Goal: Navigation & Orientation: Find specific page/section

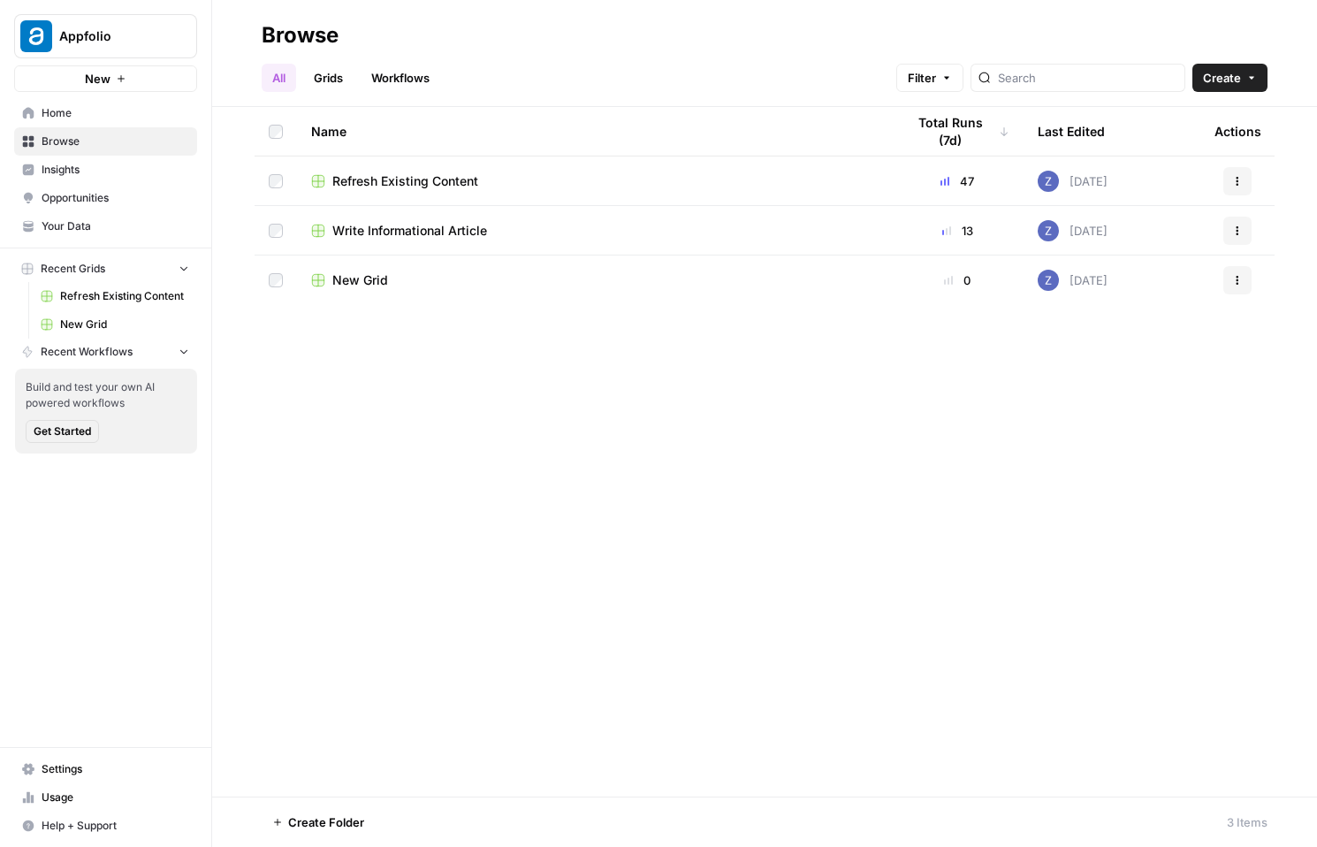
click at [96, 121] on link "Home" at bounding box center [105, 113] width 183 height 28
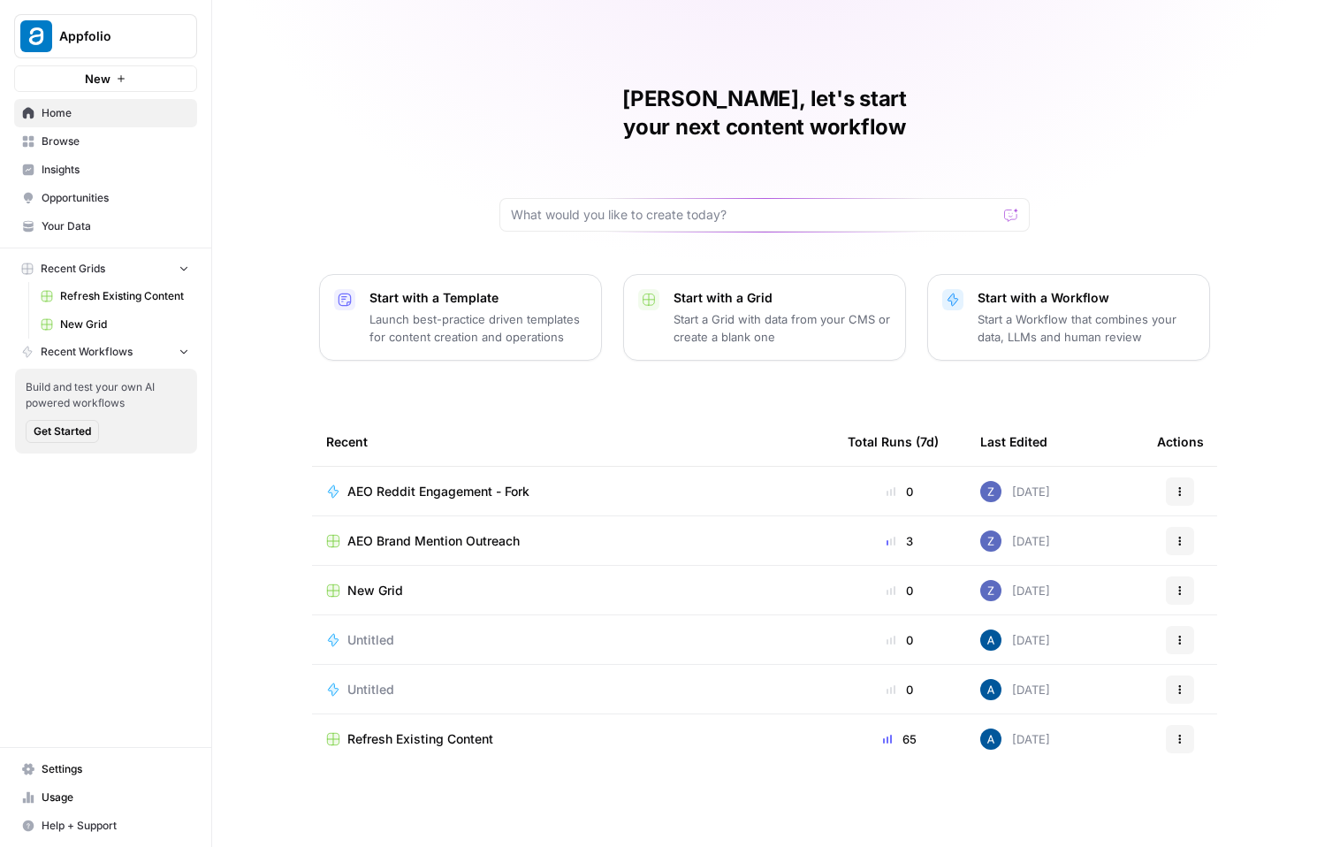
click at [103, 168] on span "Insights" at bounding box center [116, 170] width 148 height 16
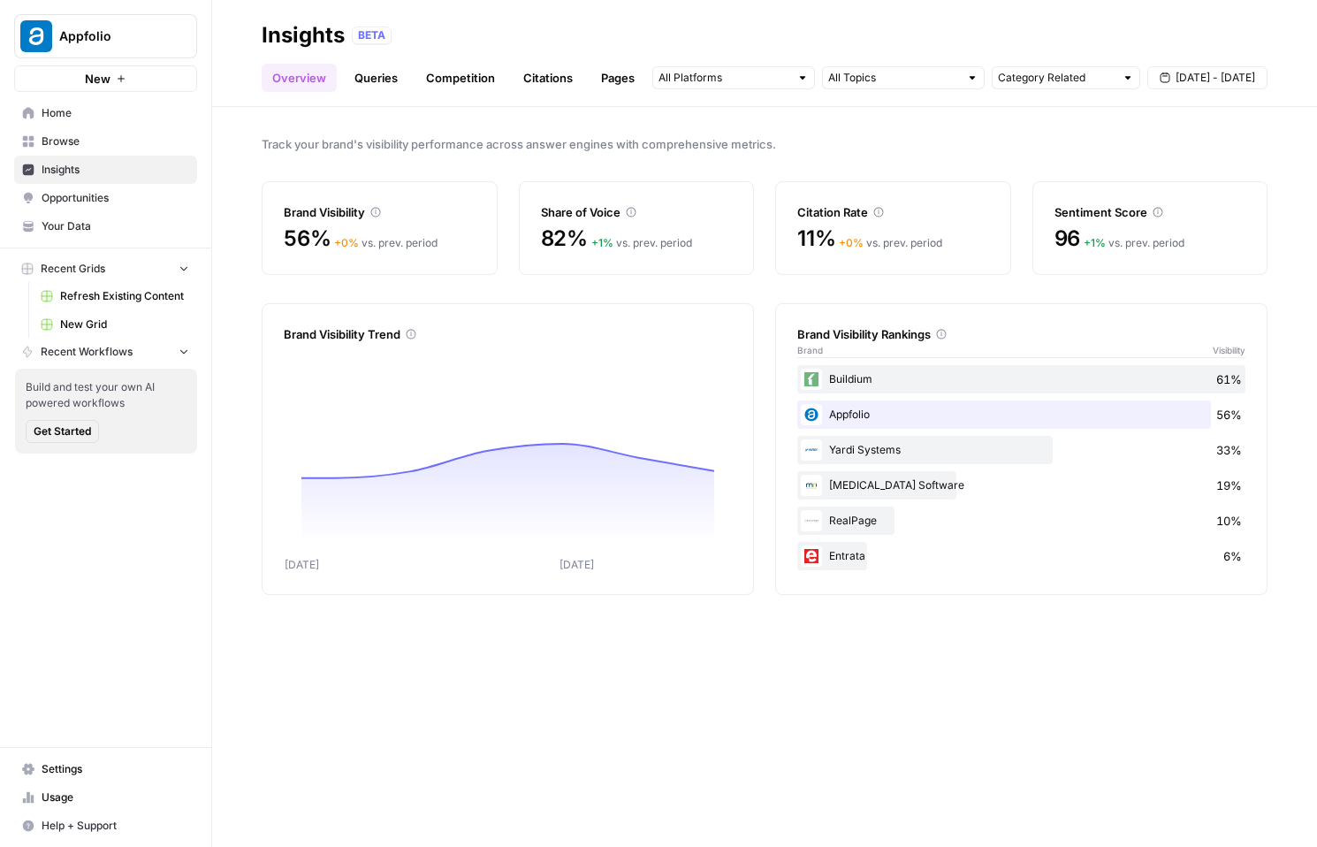
click at [130, 198] on span "Opportunities" at bounding box center [116, 198] width 148 height 16
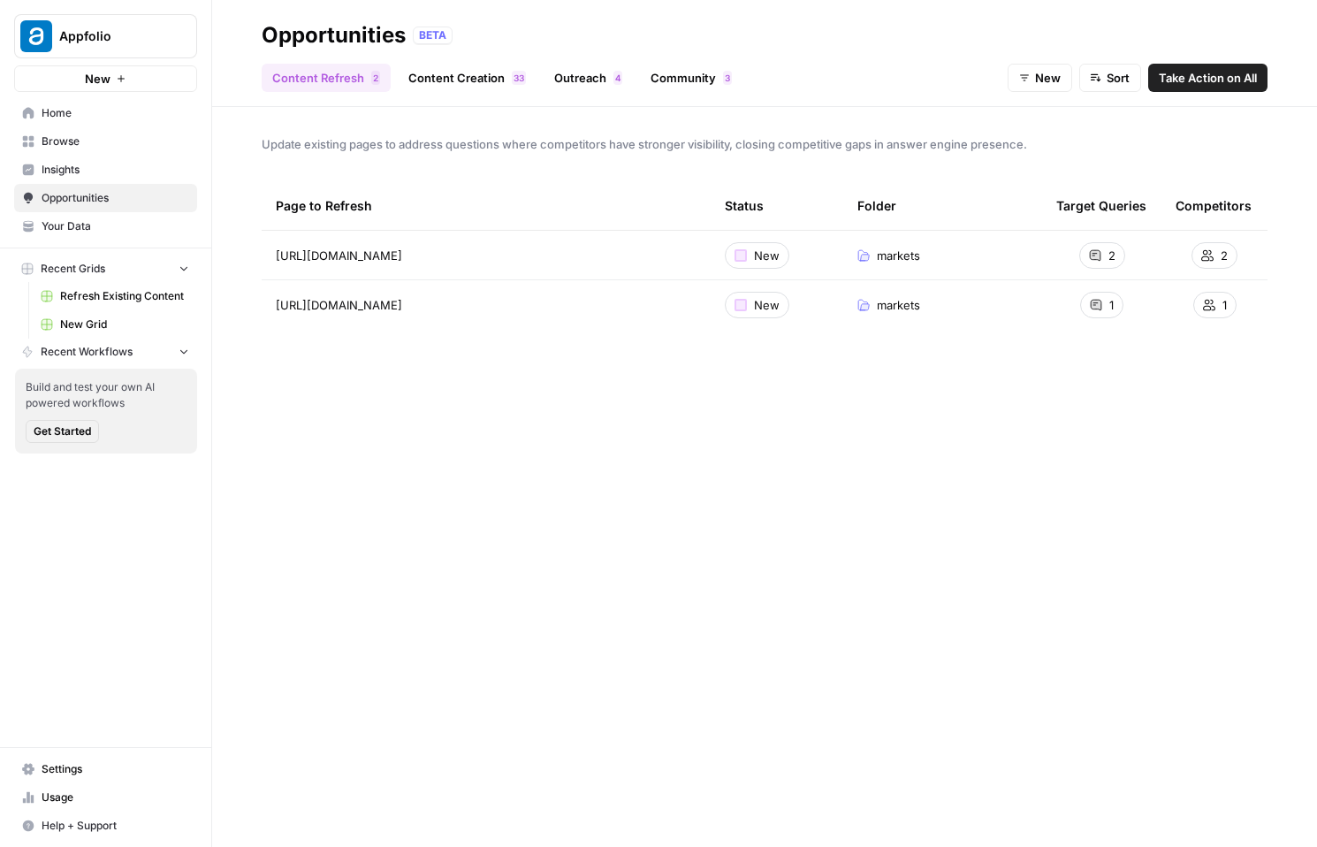
click at [601, 85] on link "Outreach 4" at bounding box center [587, 78] width 89 height 28
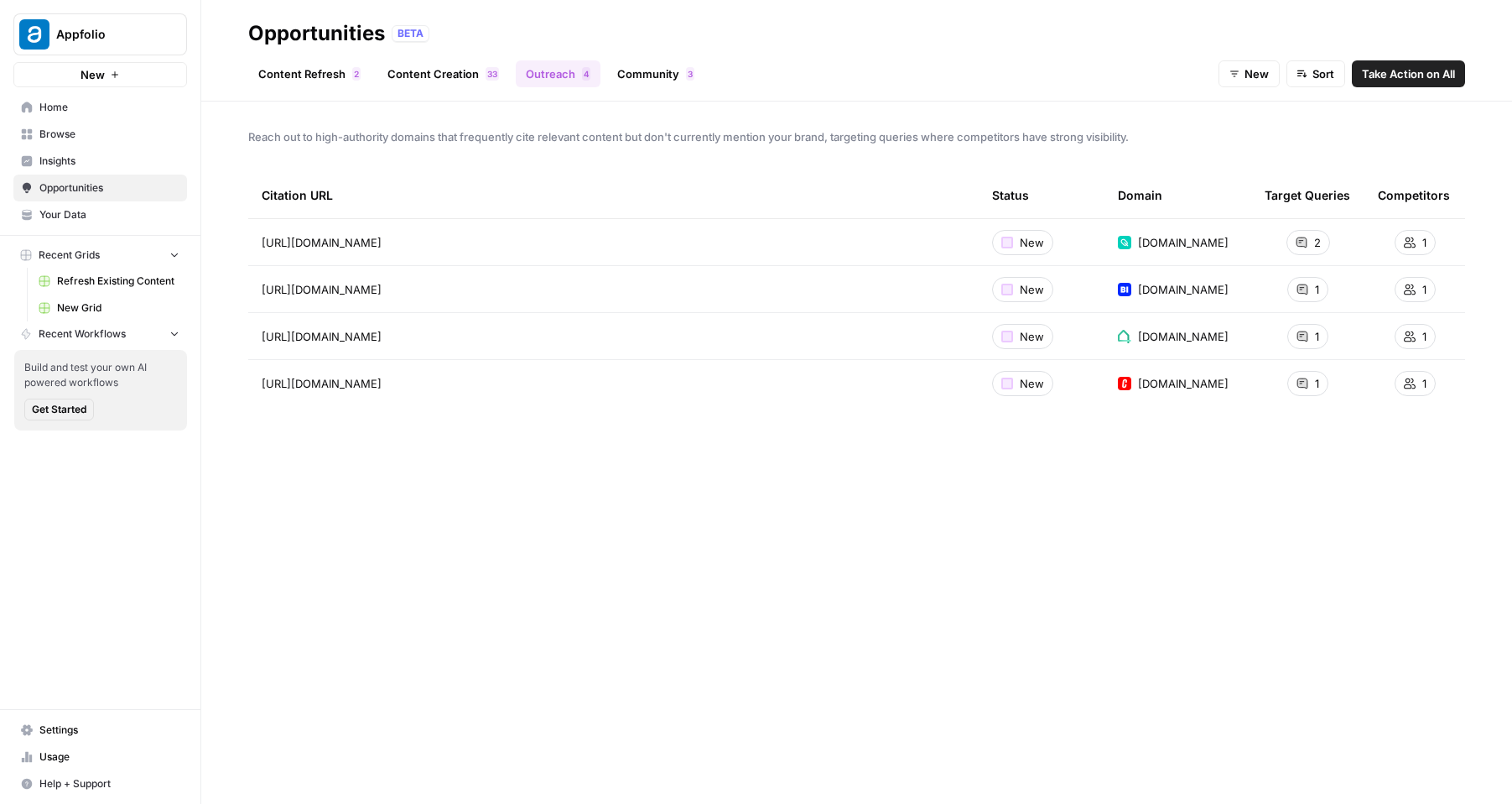
click at [102, 40] on span "Appfolio" at bounding box center [106, 34] width 102 height 17
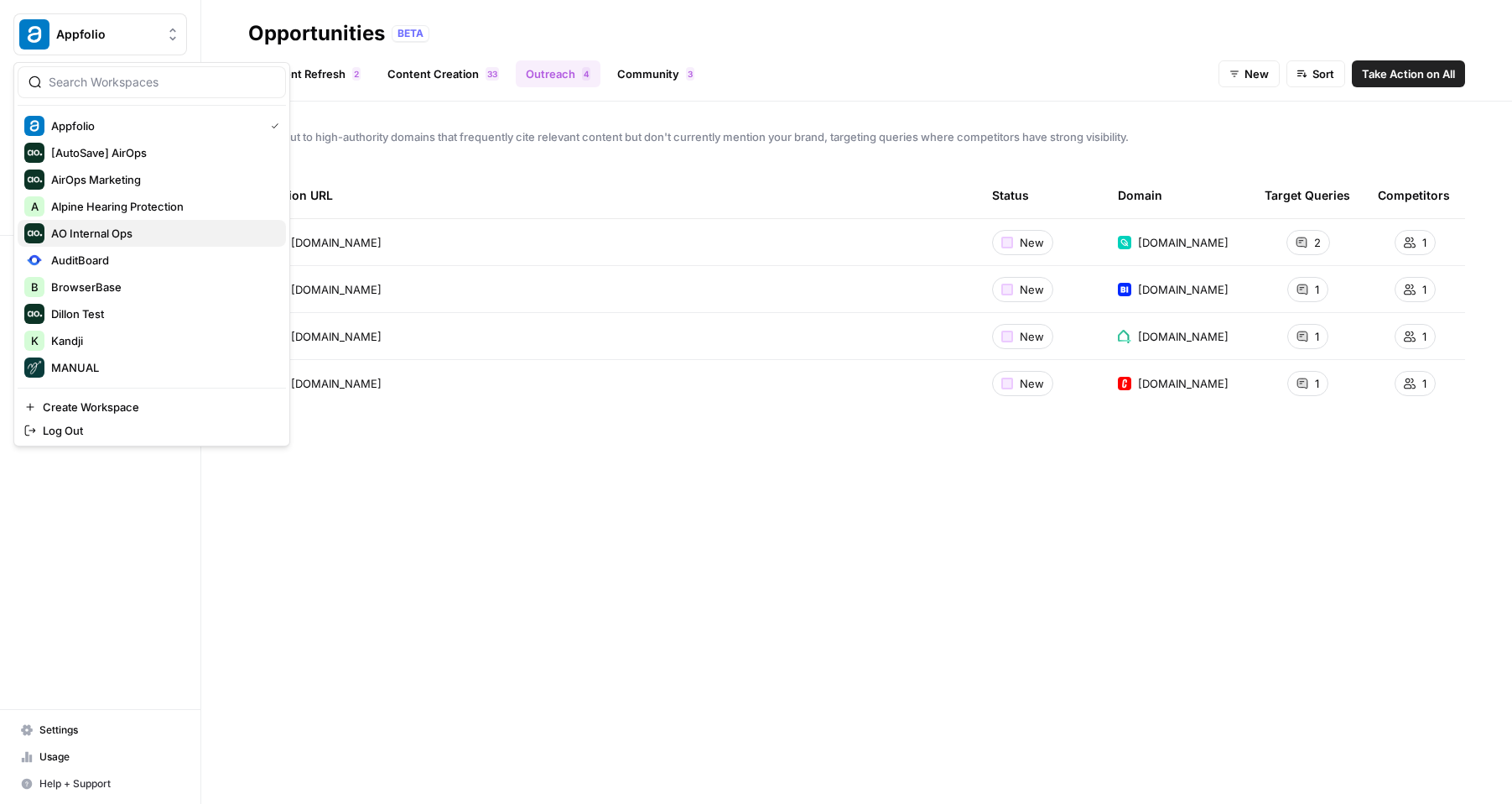
scroll to position [457, 0]
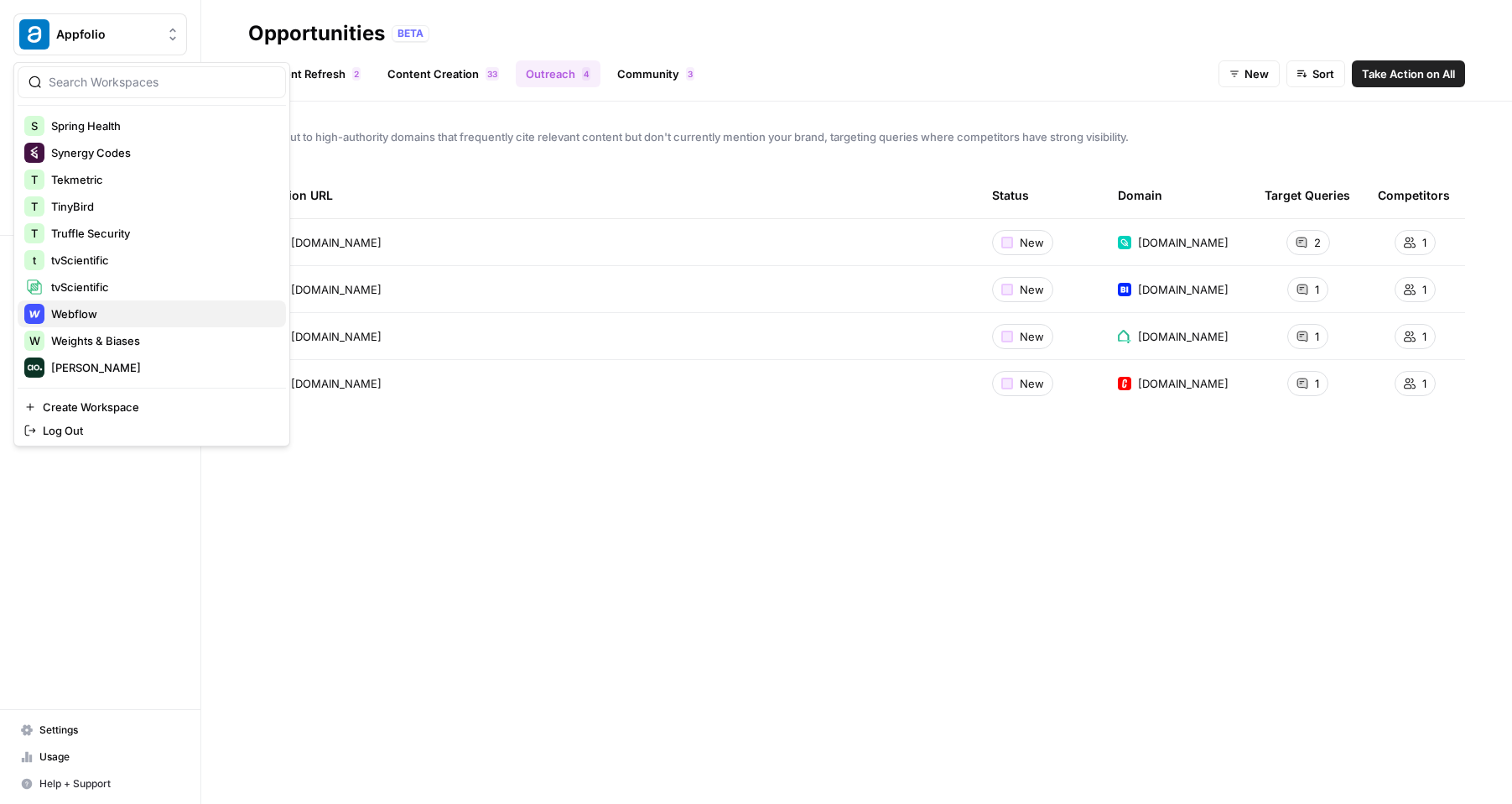
click at [79, 315] on span "Webflow" at bounding box center [161, 314] width 221 height 17
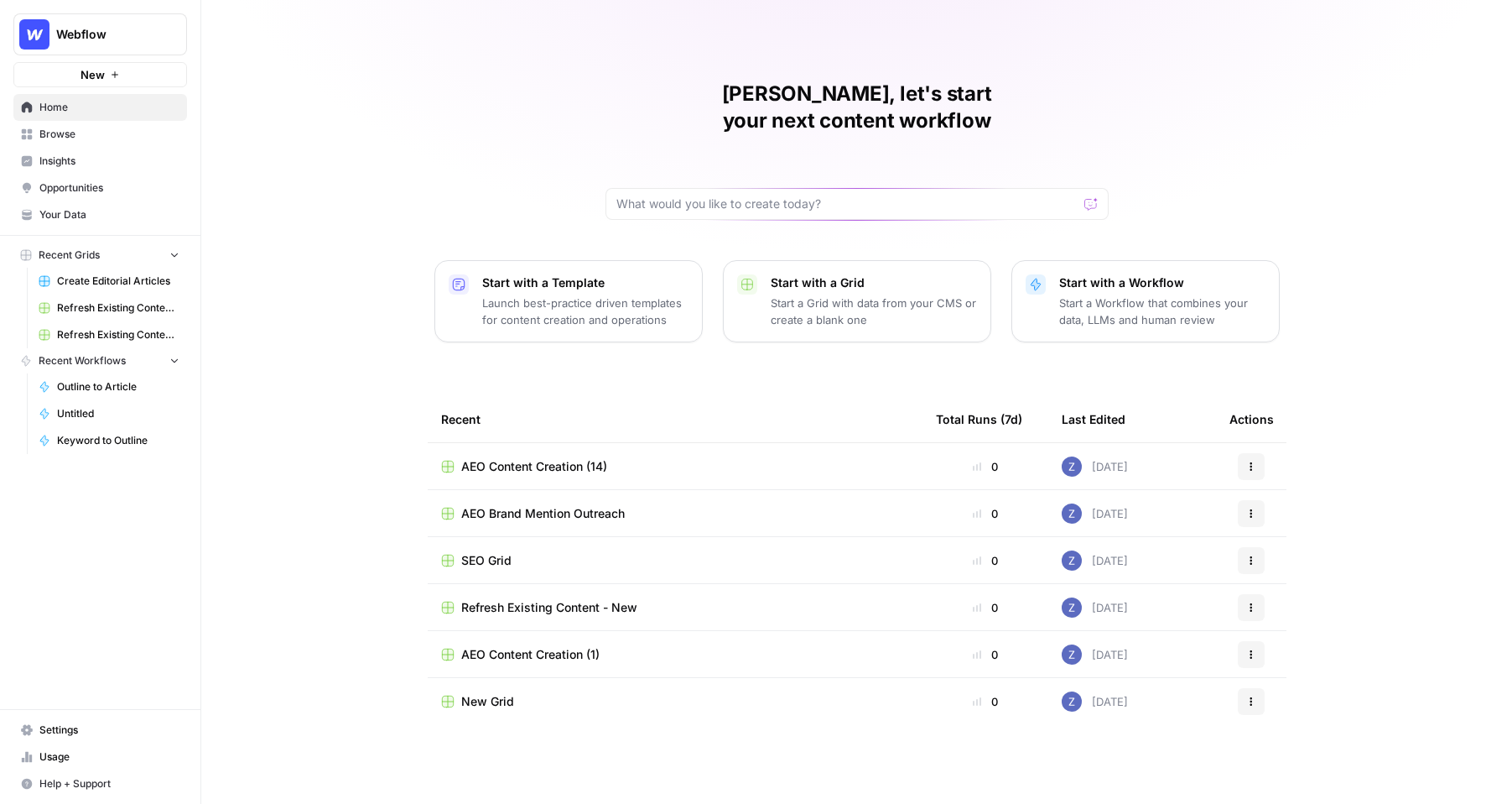
click at [98, 179] on link "Opportunities" at bounding box center [100, 188] width 174 height 27
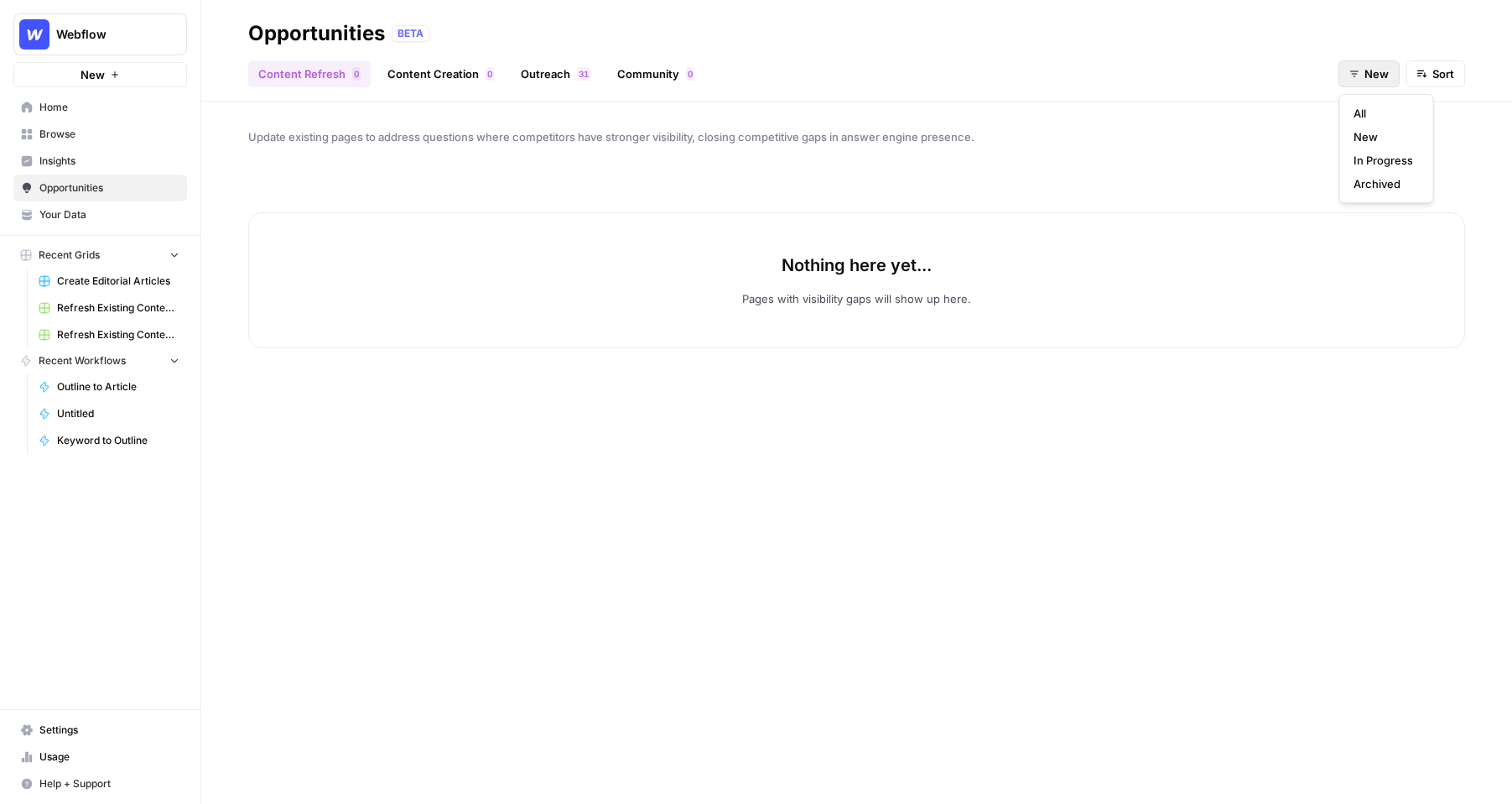
click at [1377, 78] on span "New" at bounding box center [1377, 74] width 25 height 17
click at [1375, 157] on span "In Progress" at bounding box center [1383, 160] width 60 height 17
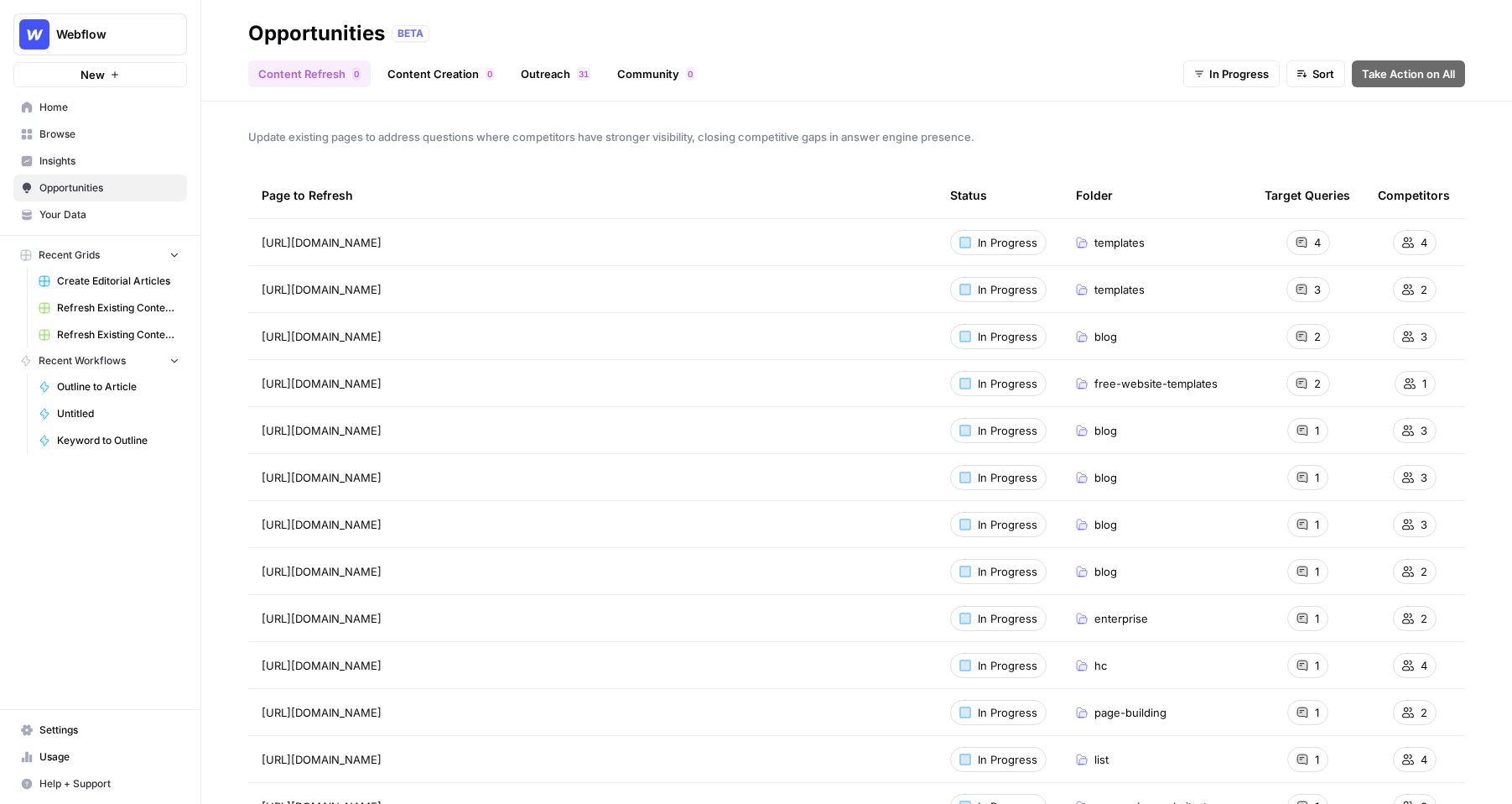
click at [472, 75] on link "Content Creation 0" at bounding box center [440, 74] width 126 height 27
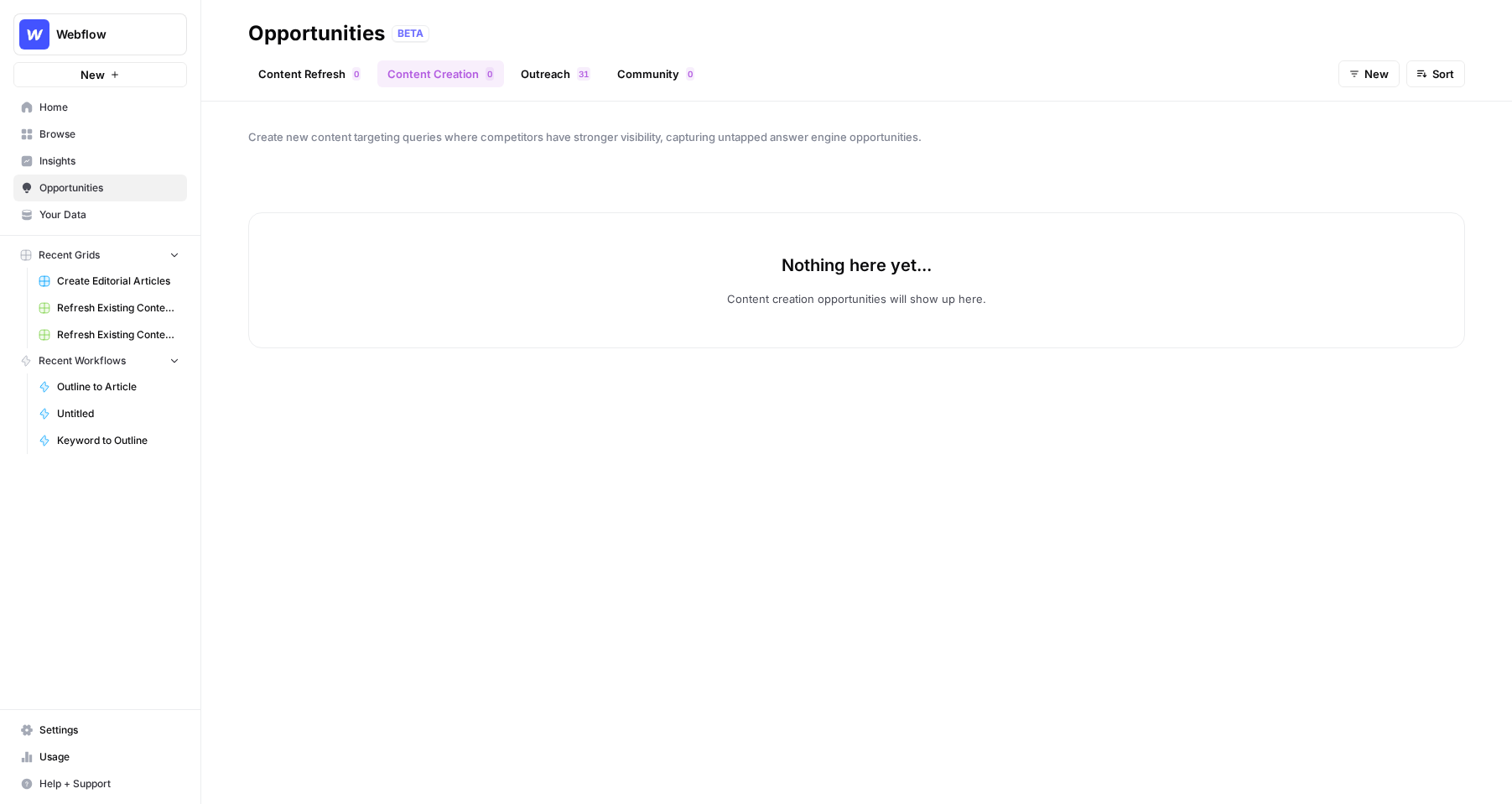
click at [1374, 69] on span "New" at bounding box center [1377, 74] width 25 height 17
click at [1354, 157] on span "In Progress" at bounding box center [1383, 160] width 60 height 17
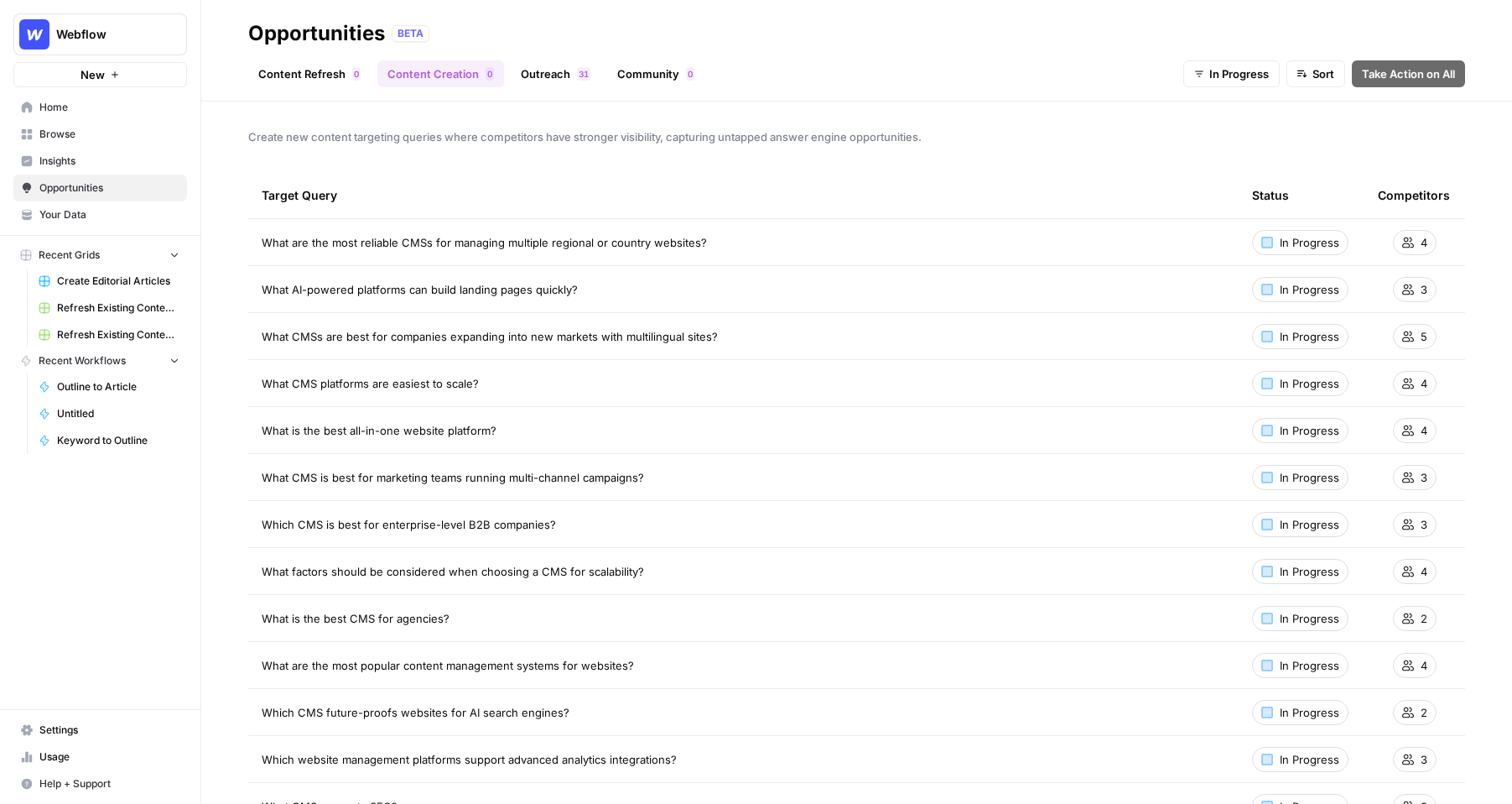
click at [117, 34] on span "Webflow" at bounding box center [106, 34] width 102 height 17
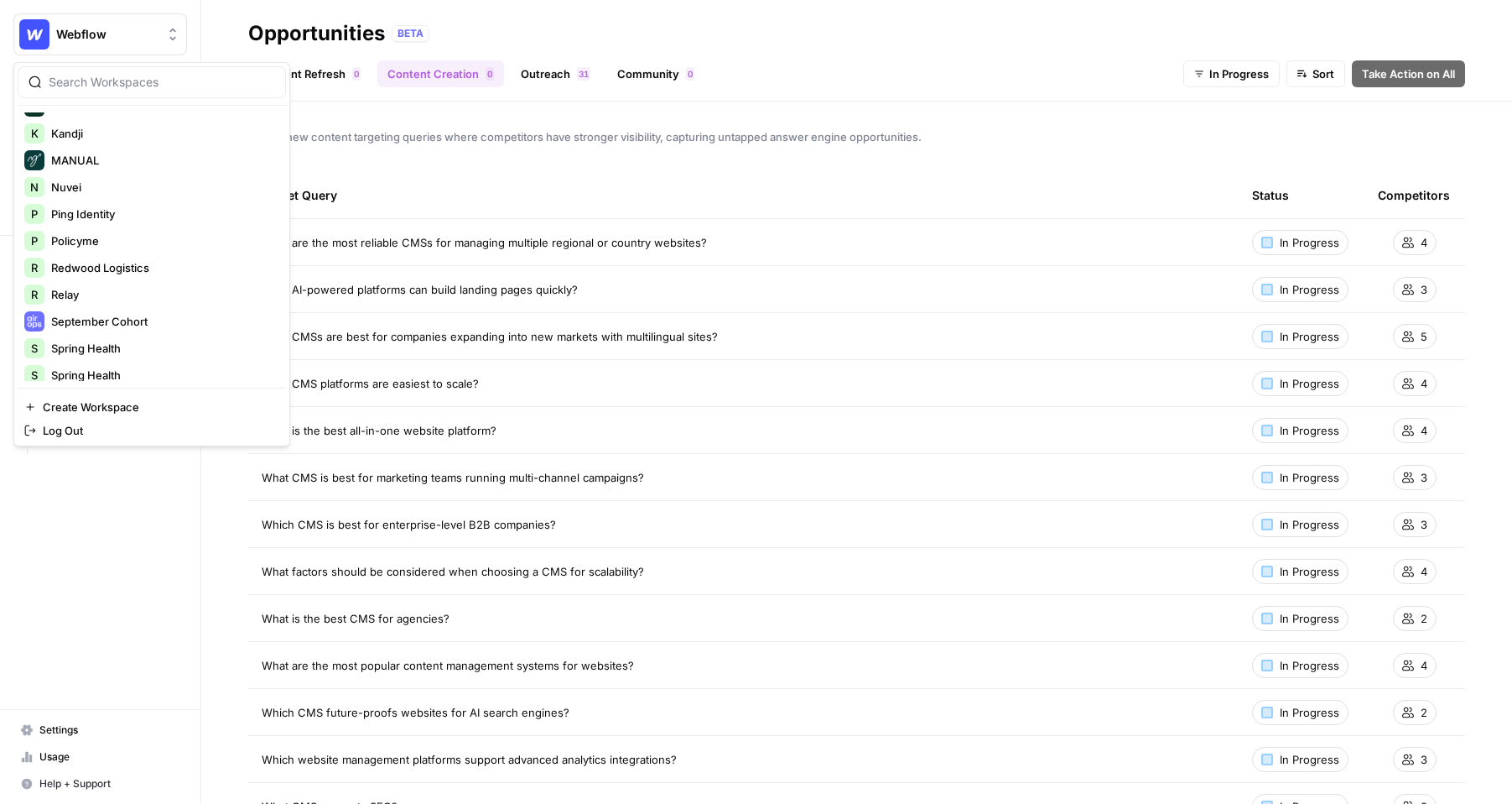
scroll to position [243, 0]
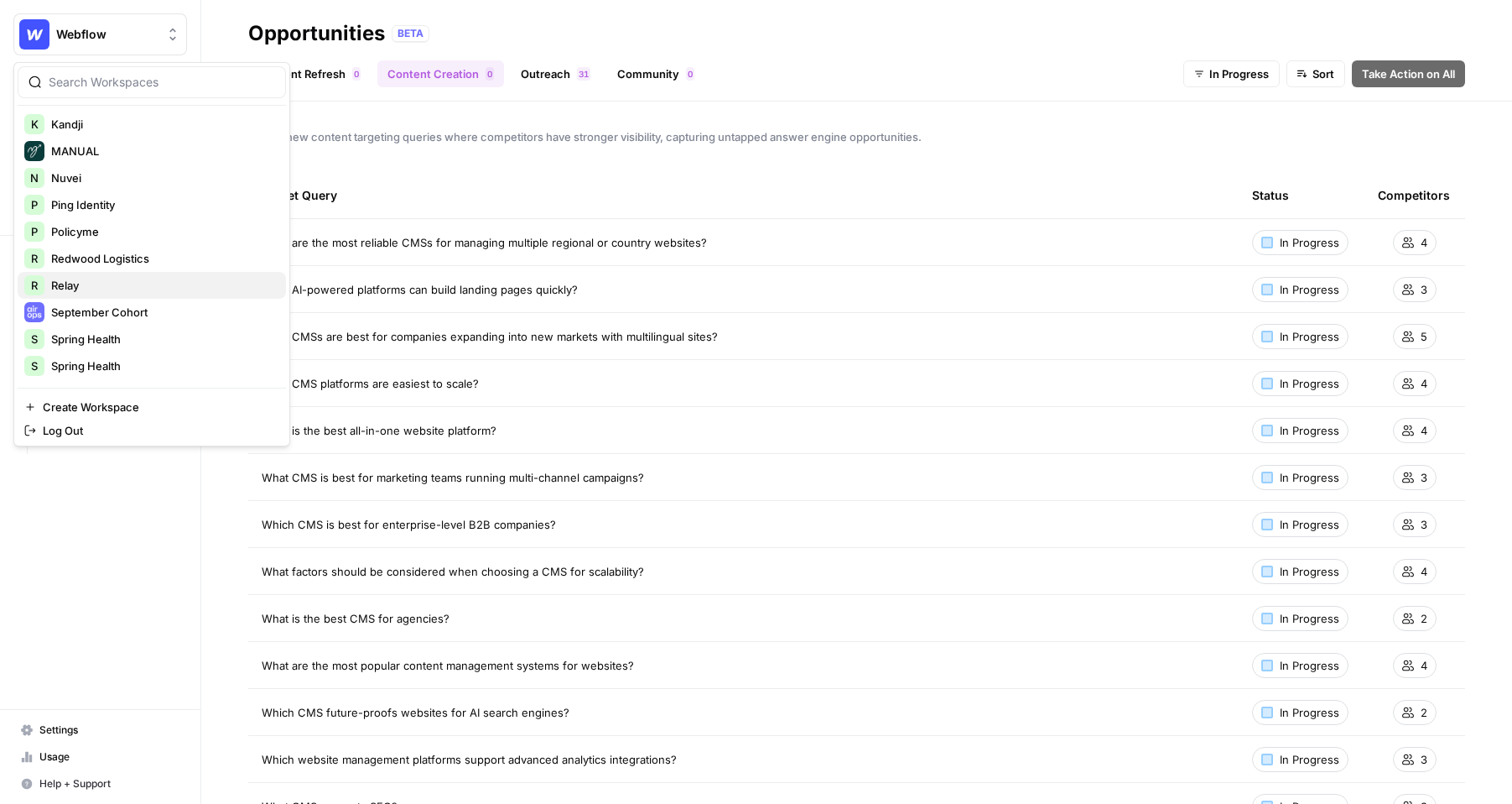
click at [104, 280] on span "Relay" at bounding box center [161, 286] width 221 height 17
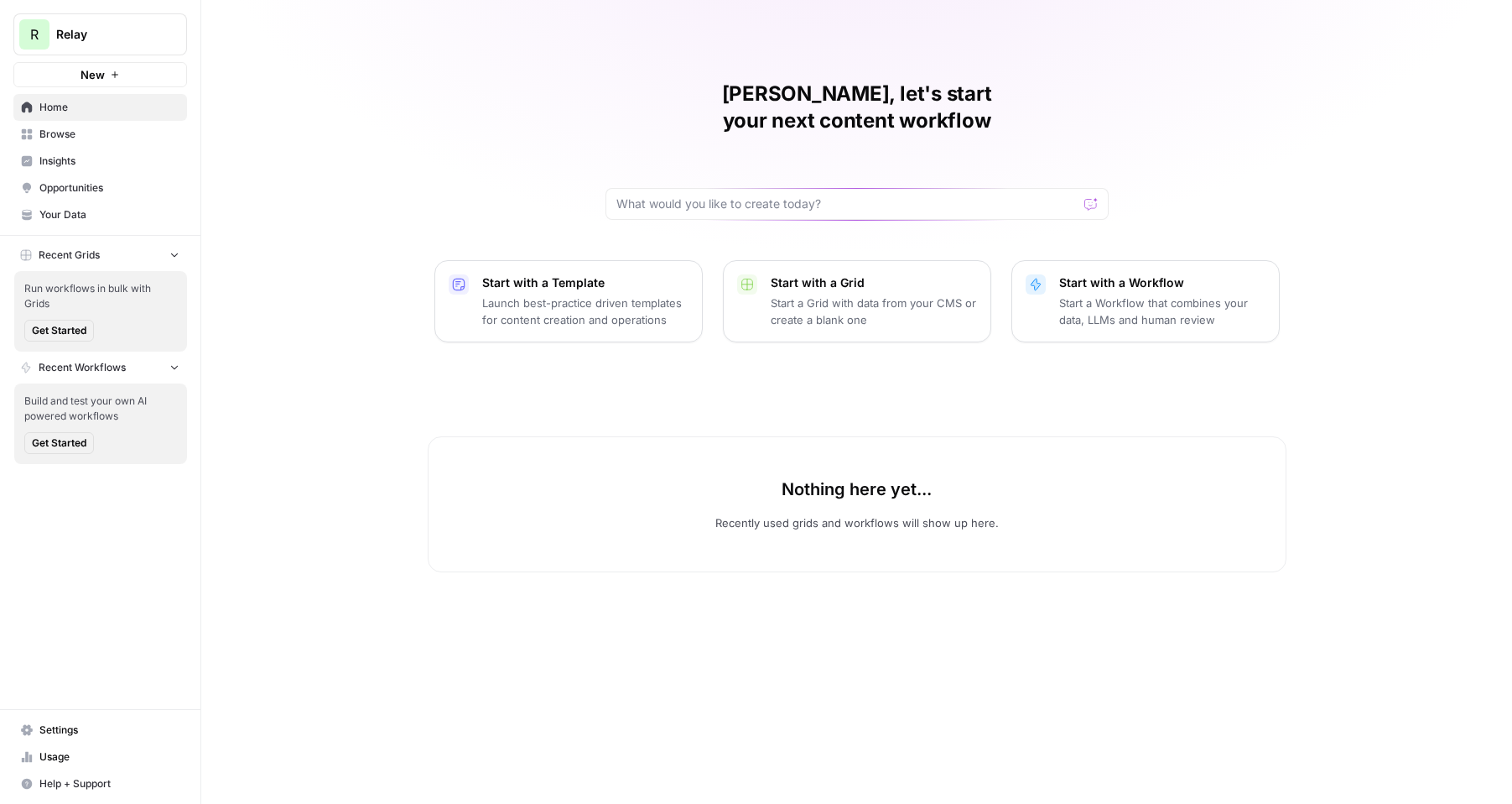
click at [91, 184] on span "Opportunities" at bounding box center [110, 188] width 140 height 15
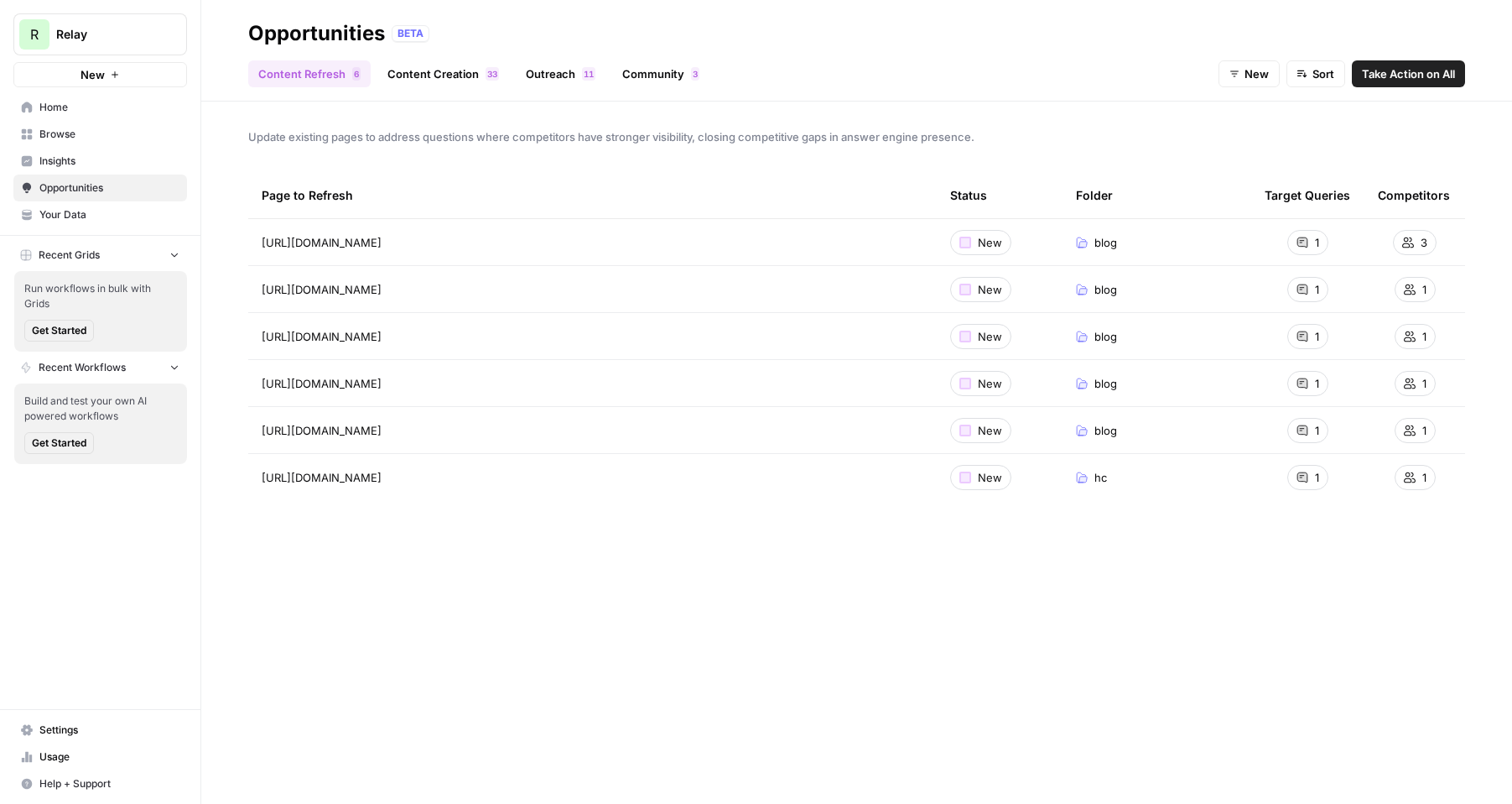
click at [469, 79] on link "Content Creation 3 3" at bounding box center [443, 74] width 132 height 27
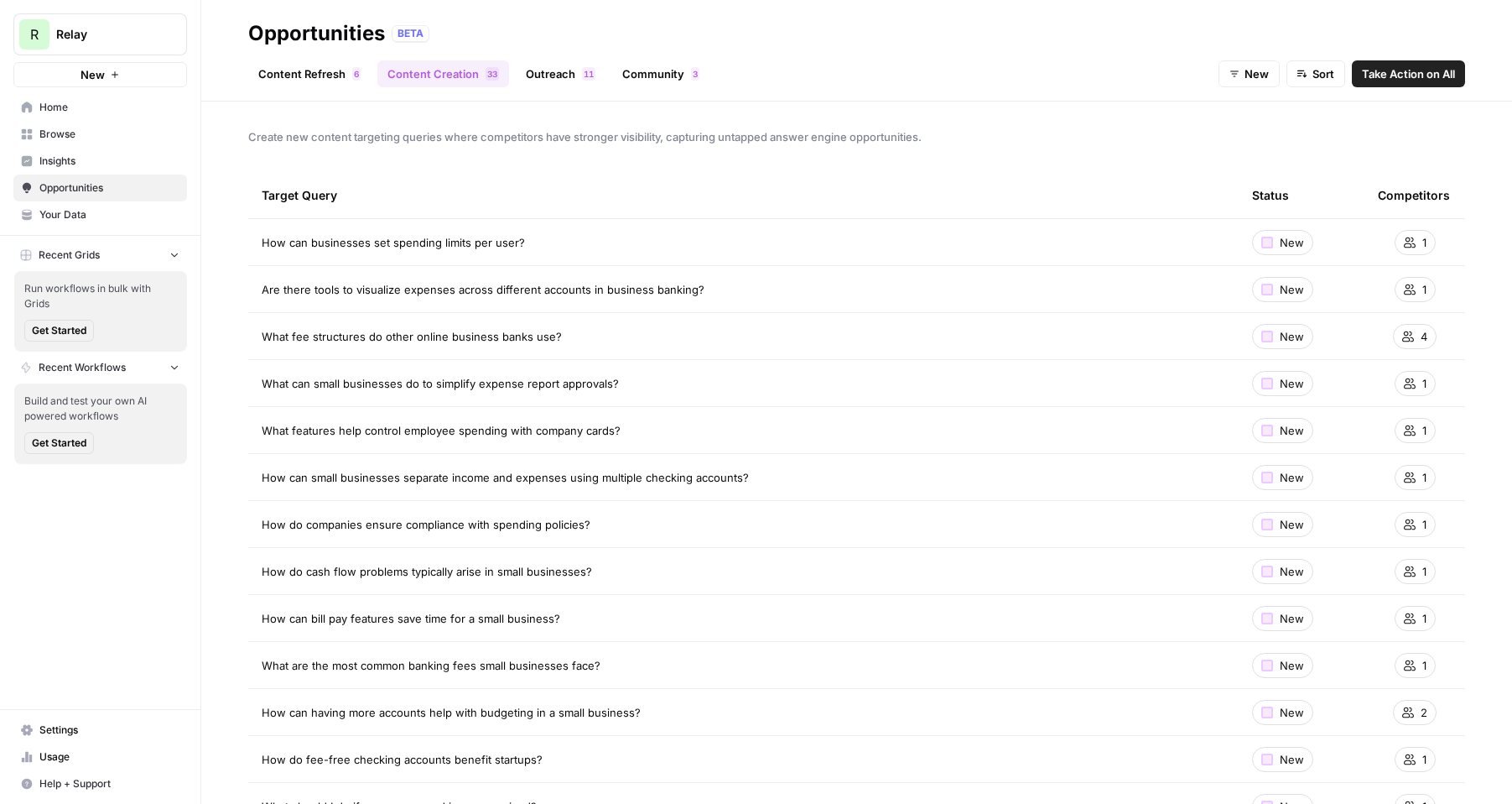
click at [299, 55] on div "Content Refresh 6 Content Creation 3 3 Outreach 1 1 Community 3 New Sort Take A…" at bounding box center [857, 66] width 1217 height 40
click at [562, 72] on link "Outreach 1 1" at bounding box center [560, 74] width 90 height 27
